Goal: Transaction & Acquisition: Book appointment/travel/reservation

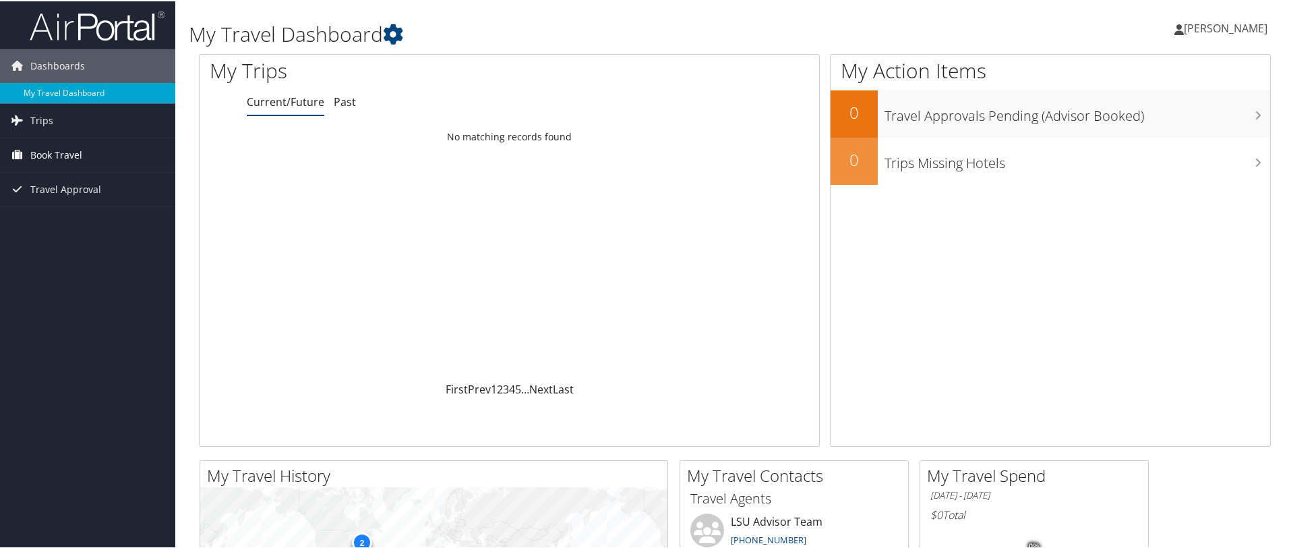
click at [69, 158] on span "Book Travel" at bounding box center [56, 154] width 52 height 34
click at [58, 206] on link "Book/Manage Online Trips" at bounding box center [87, 201] width 175 height 20
